Goal: Task Accomplishment & Management: Manage account settings

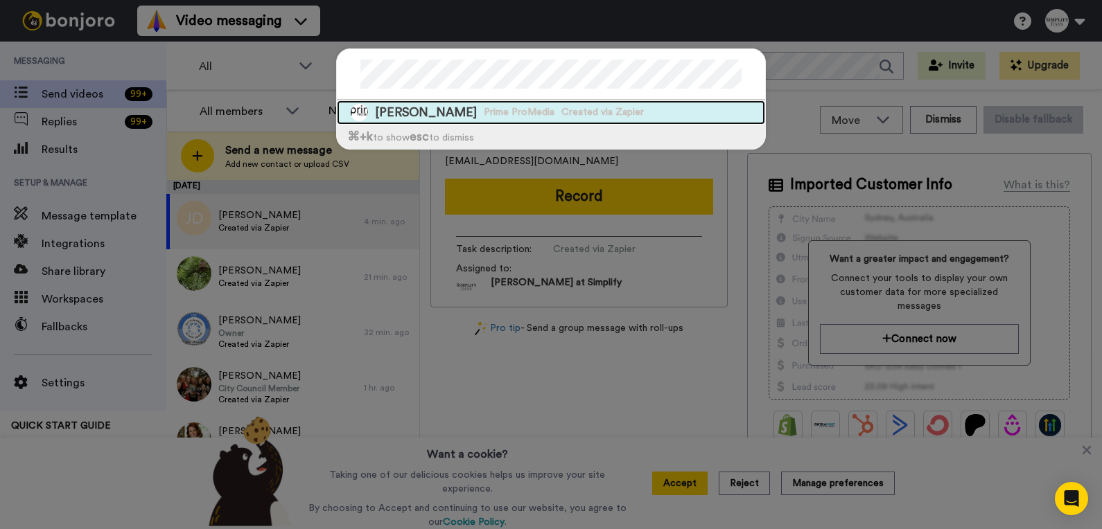
click at [466, 118] on div "[PERSON_NAME] Prime ProMedia Created via Zapier" at bounding box center [551, 112] width 428 height 24
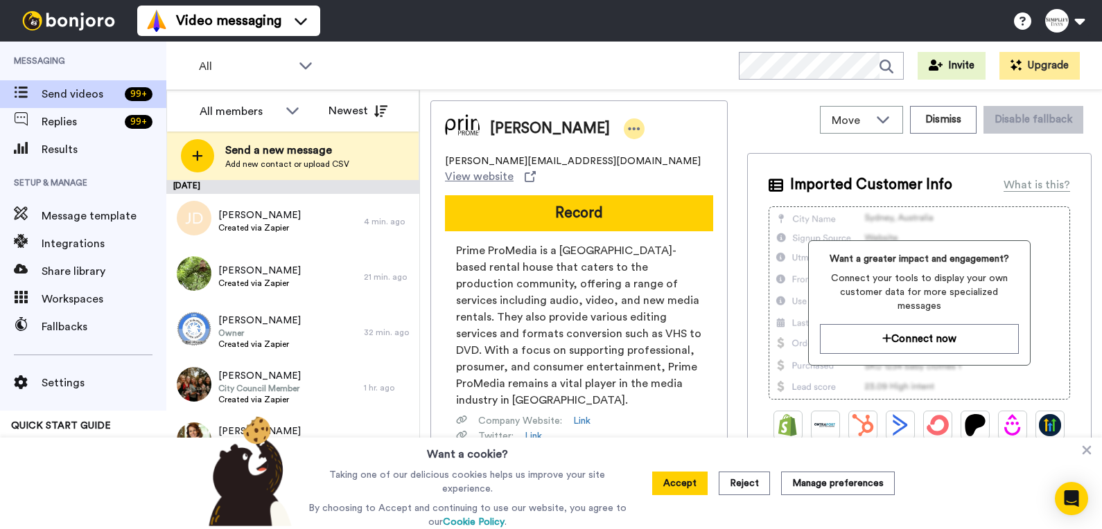
click at [629, 132] on icon at bounding box center [634, 129] width 12 height 14
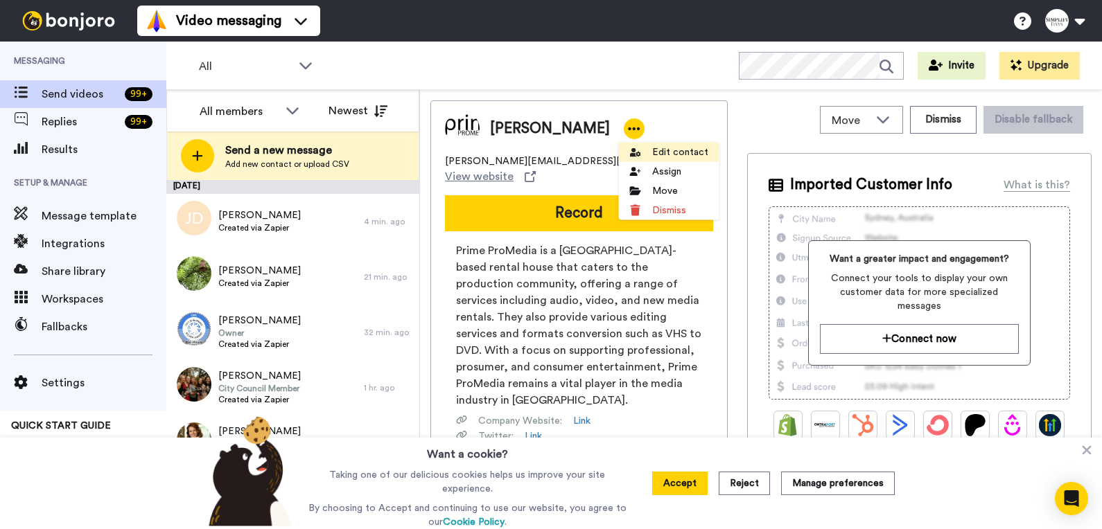
click at [659, 153] on li "Edit contact" at bounding box center [669, 152] width 100 height 19
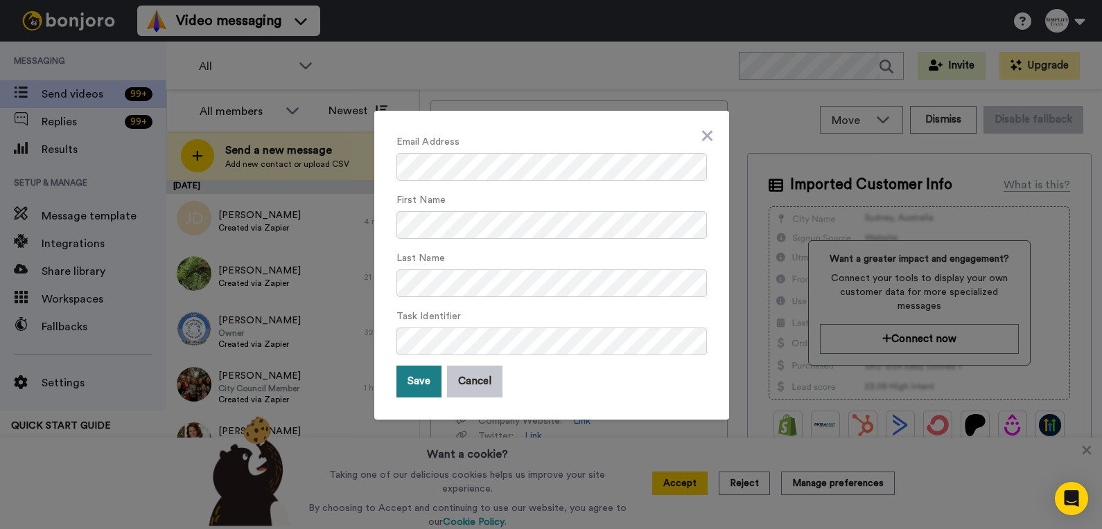
click at [406, 385] on button "Save" at bounding box center [418, 382] width 45 height 32
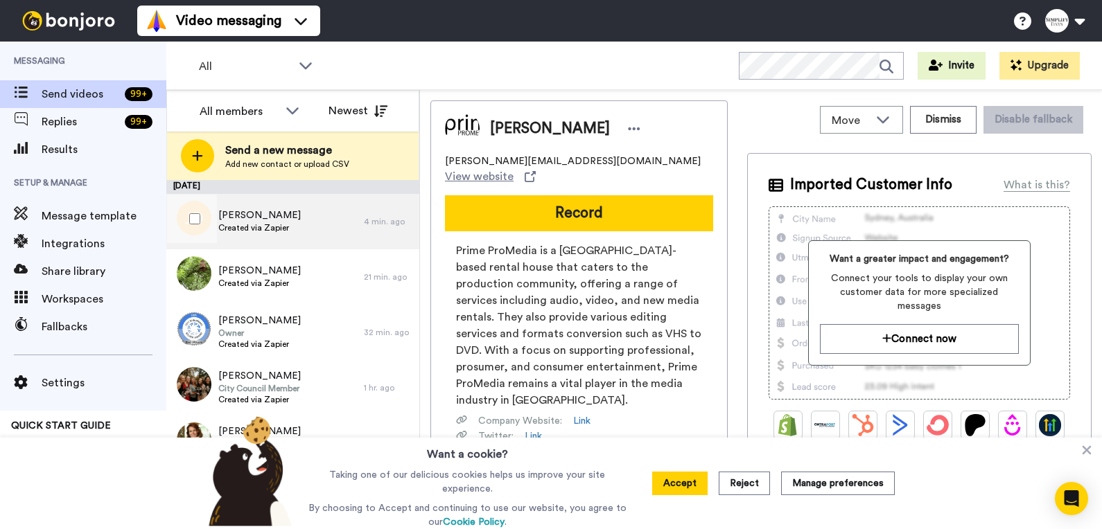
click at [280, 213] on span "[PERSON_NAME]" at bounding box center [259, 216] width 82 height 14
